Goal: Obtain resource: Obtain resource

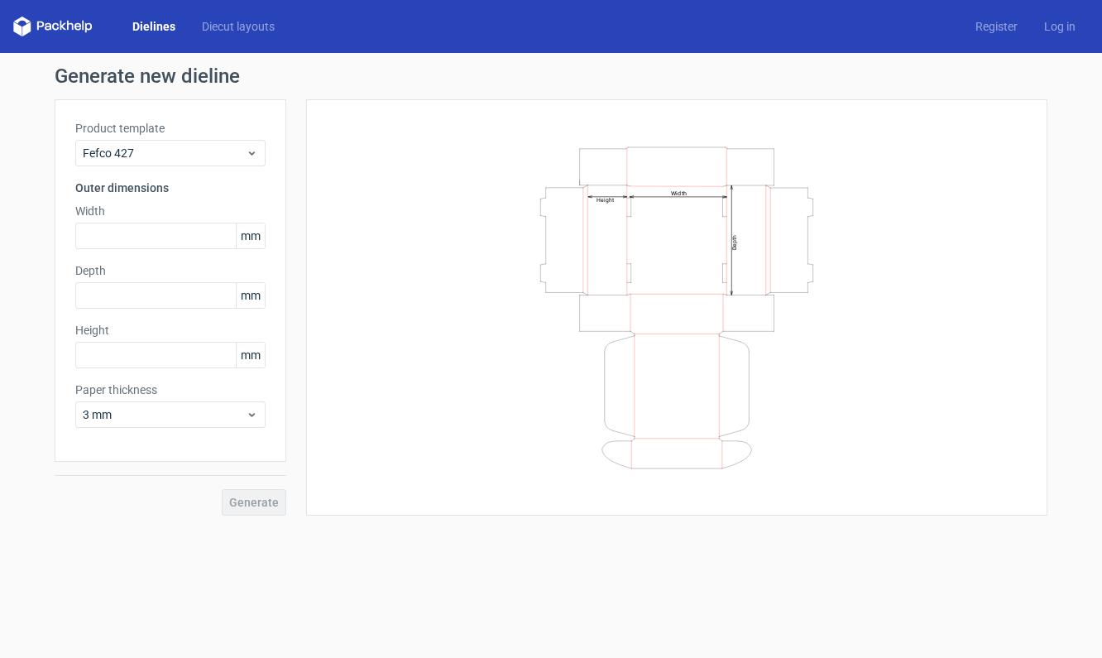
click at [238, 35] on div "Dielines Diecut layouts" at bounding box center [150, 27] width 275 height 20
click at [242, 29] on link "Diecut layouts" at bounding box center [238, 26] width 99 height 17
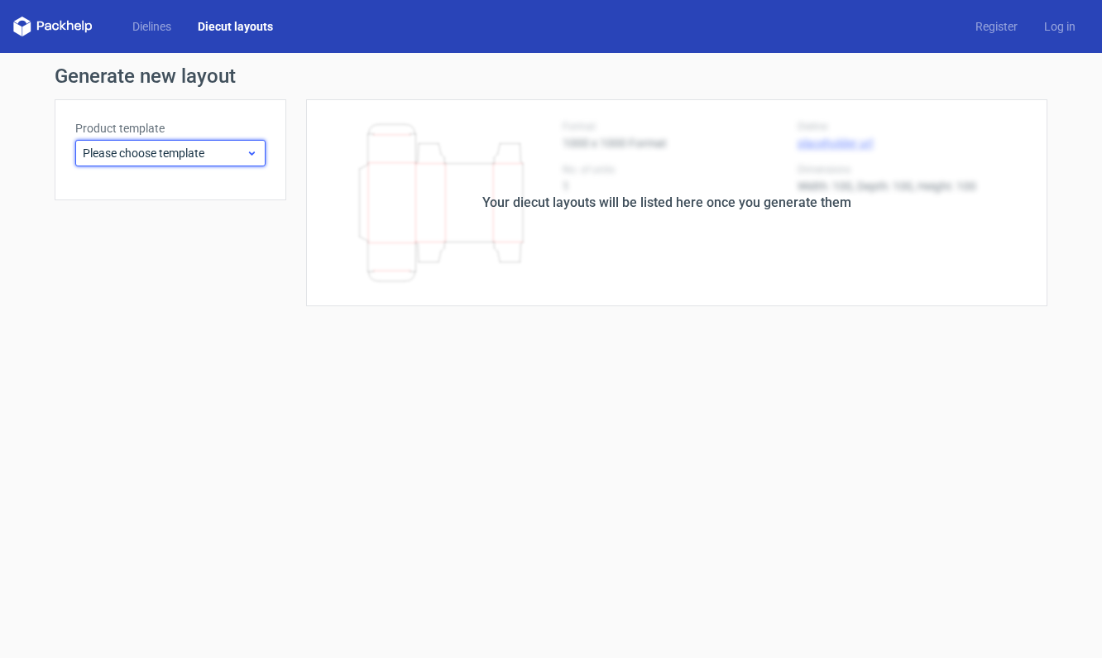
click at [206, 149] on span "Please choose template" at bounding box center [164, 153] width 163 height 17
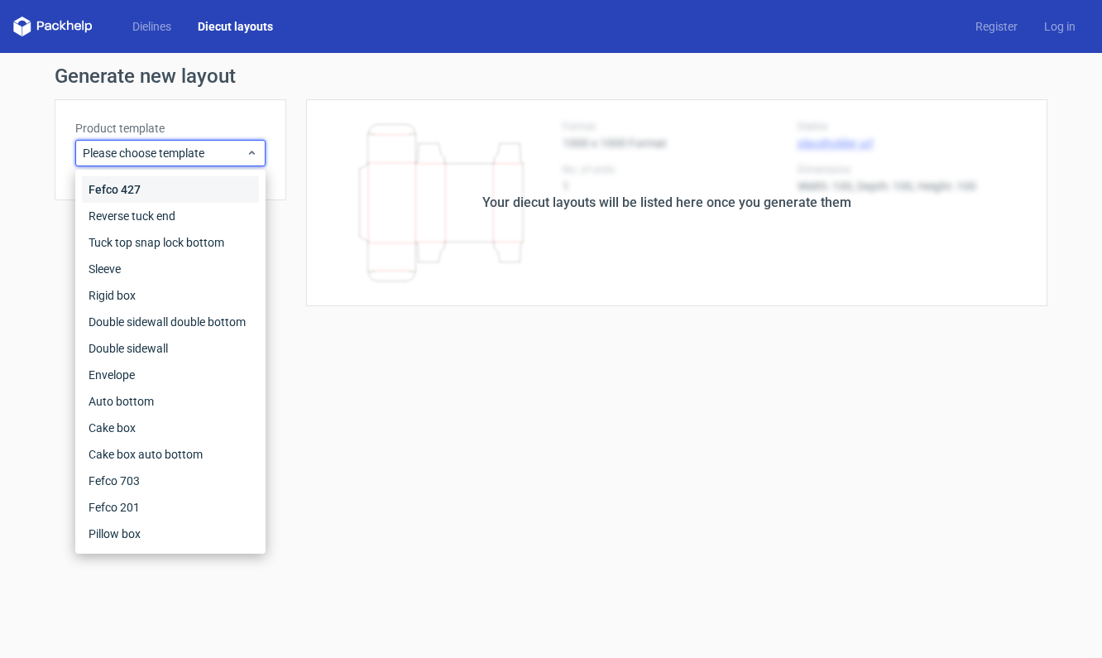
click at [125, 184] on div "Fefco 427" at bounding box center [170, 189] width 177 height 26
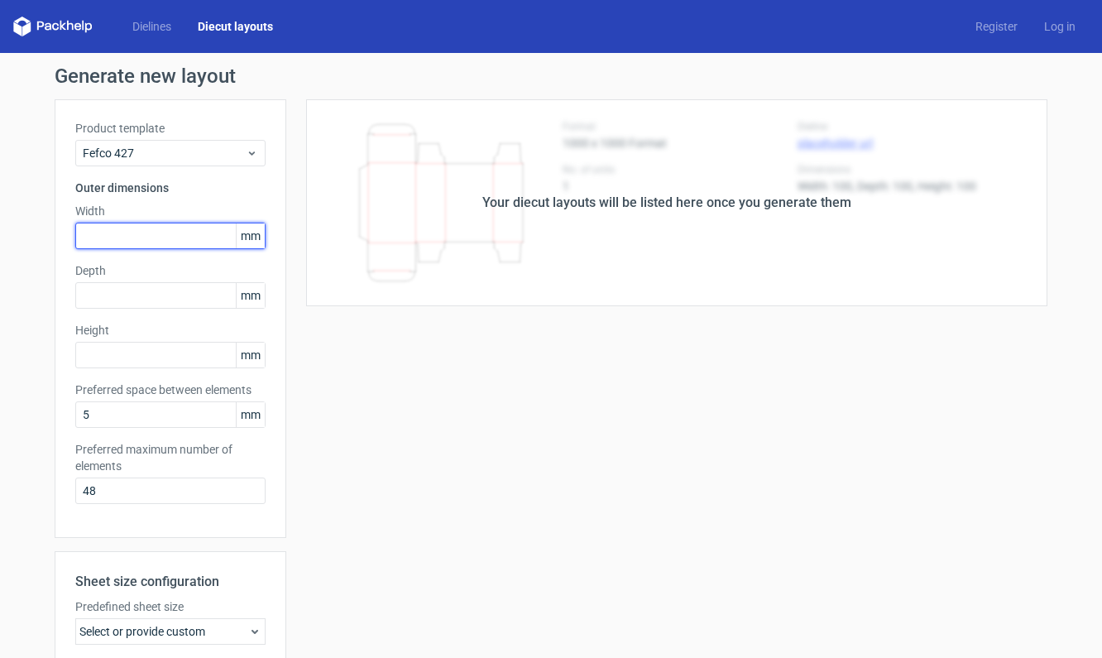
click at [110, 223] on input "text" at bounding box center [170, 236] width 190 height 26
type input "360"
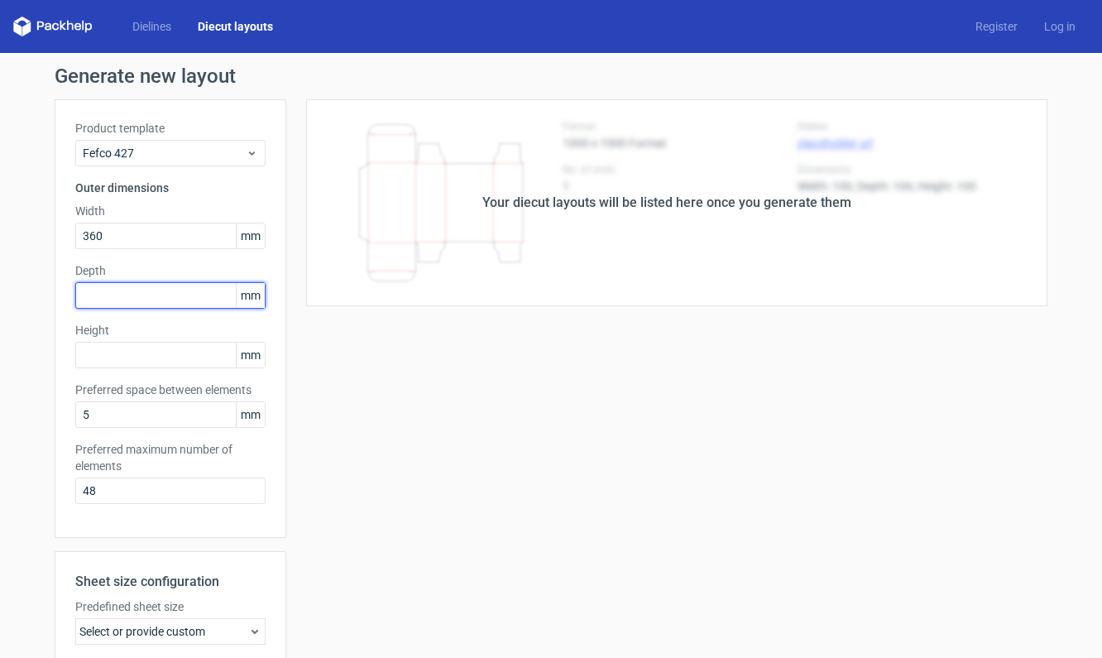
click at [118, 291] on input "text" at bounding box center [170, 295] width 190 height 26
type input "300"
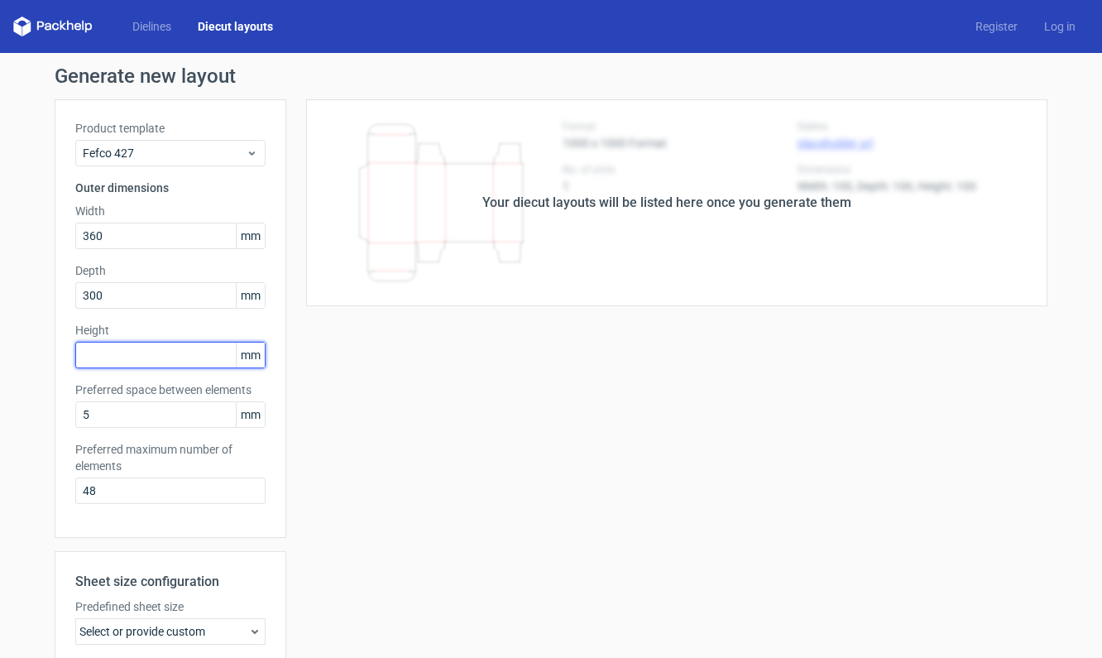
click at [124, 351] on input "text" at bounding box center [170, 355] width 190 height 26
type input "100"
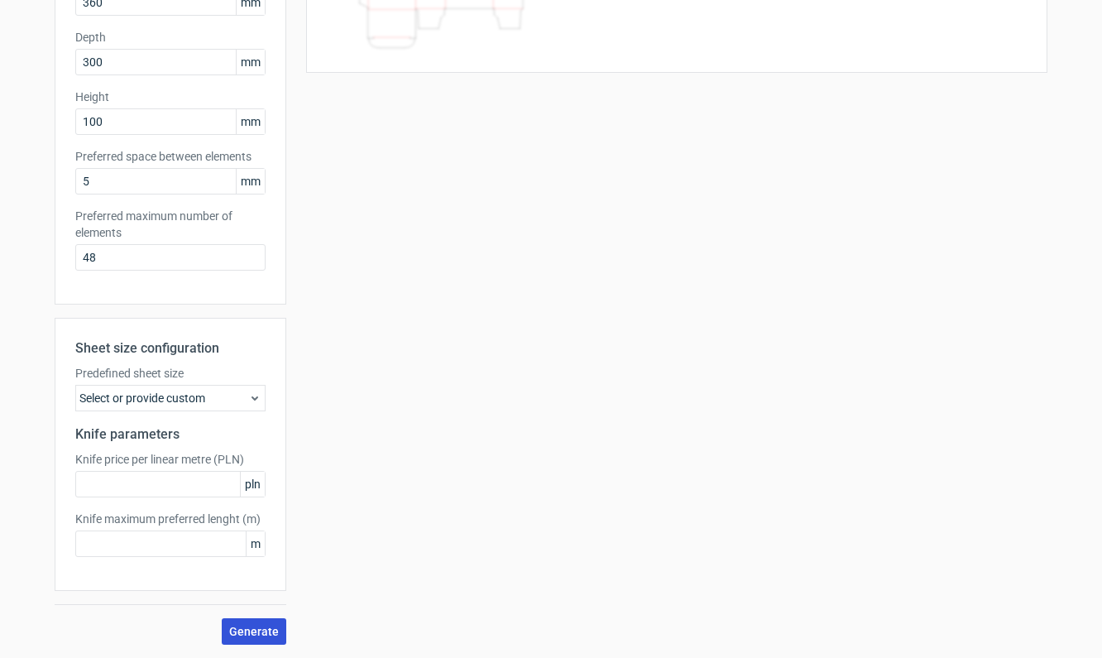
click at [238, 635] on span "Generate" at bounding box center [254, 632] width 50 height 12
